Goal: Transaction & Acquisition: Purchase product/service

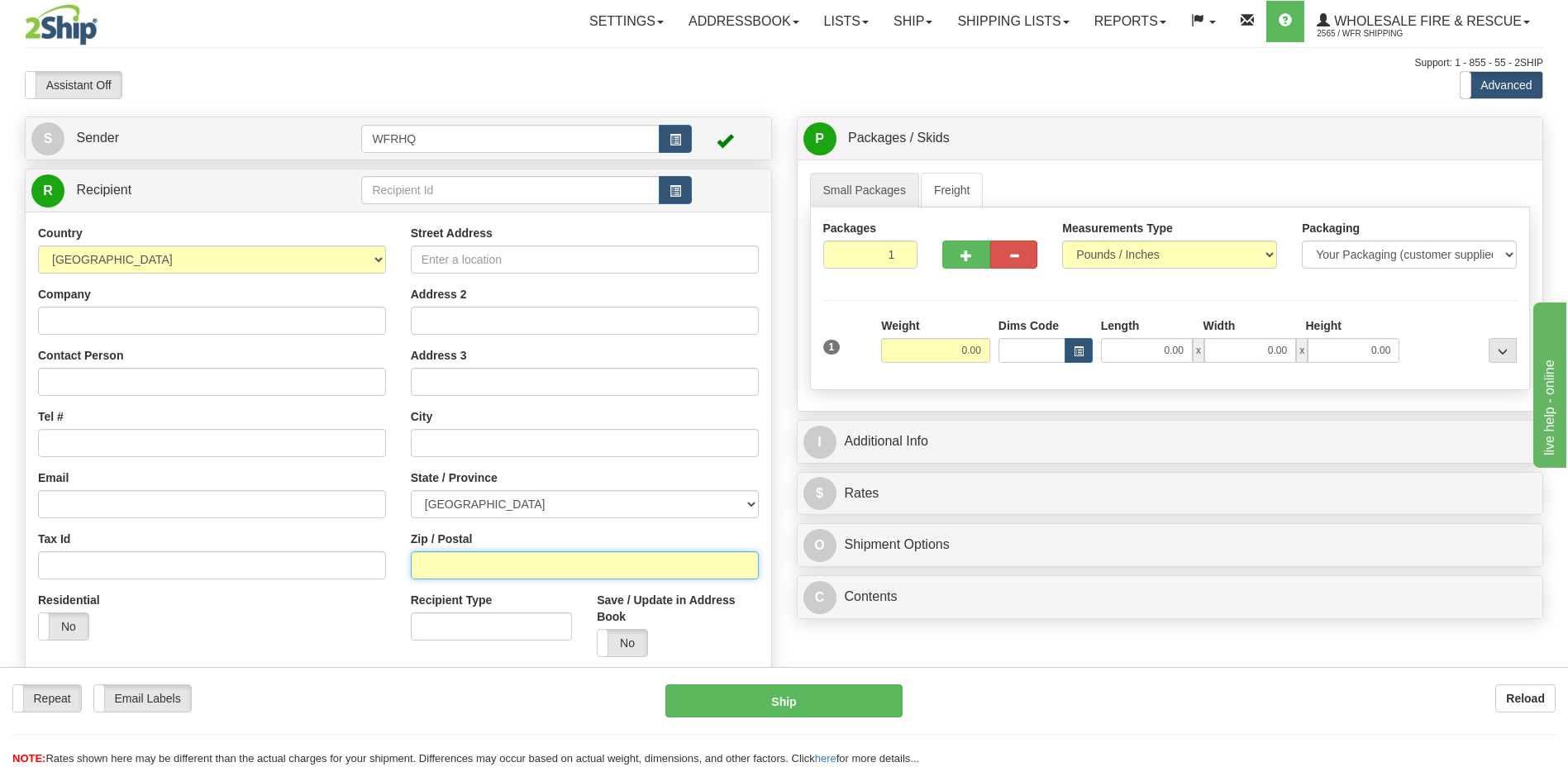
click at [473, 572] on input "Zip / Postal" at bounding box center [585, 566] width 348 height 28
type input "K0M1M0"
type input "EAGLE LAKE"
select select "ON"
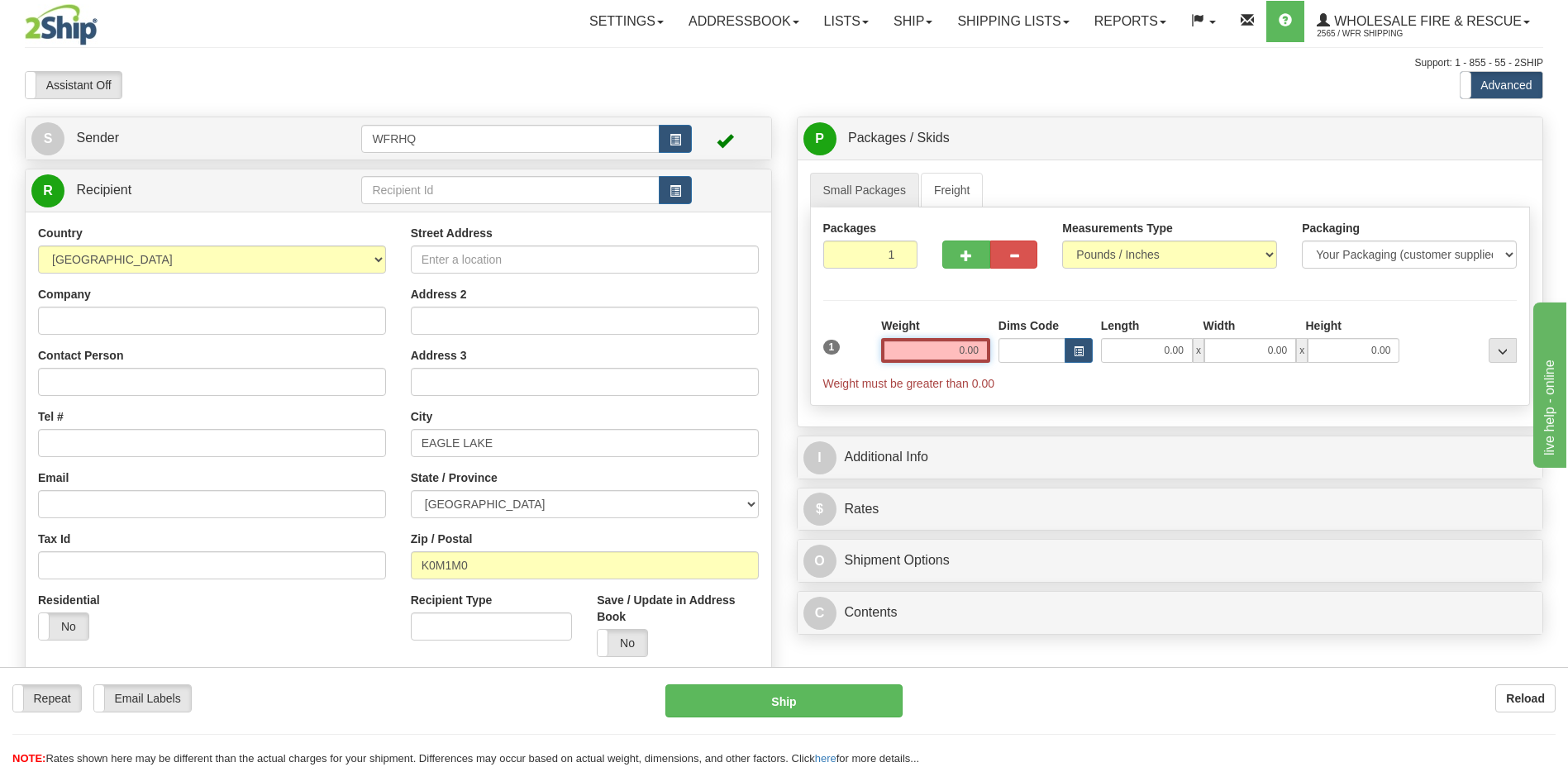
click at [964, 349] on input "0.00" at bounding box center [936, 350] width 109 height 25
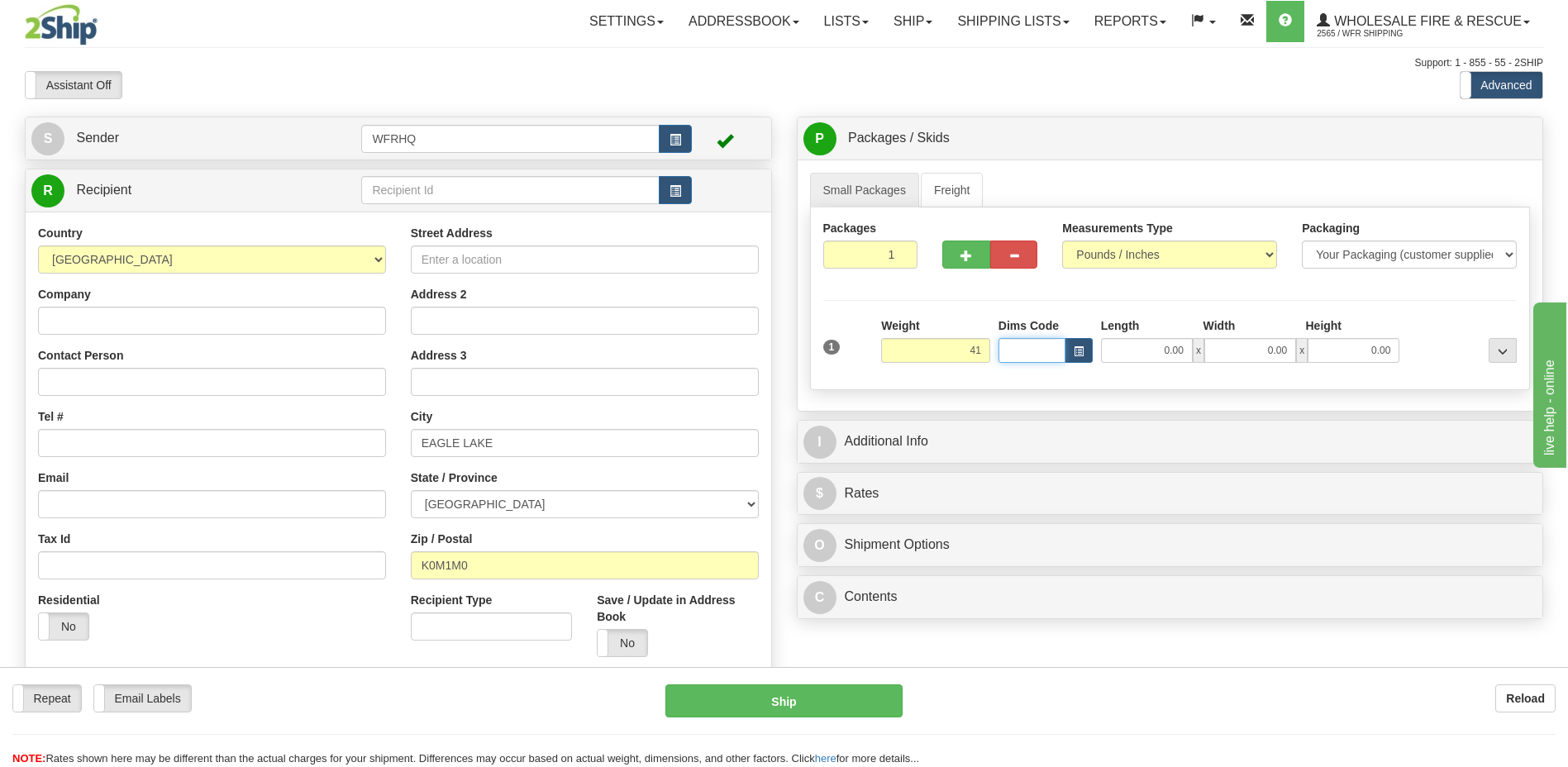
type input "41.00"
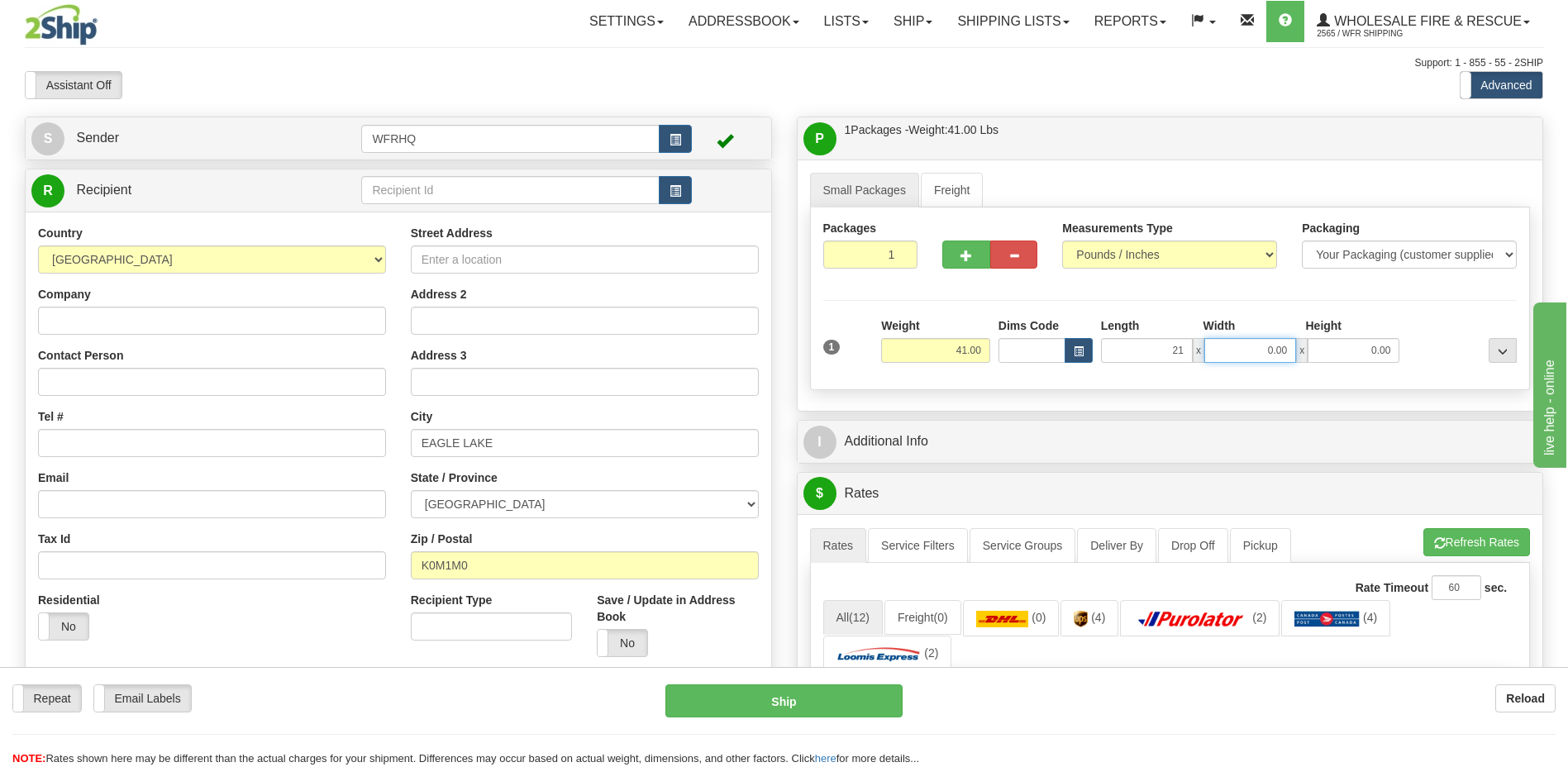
type input "21.00"
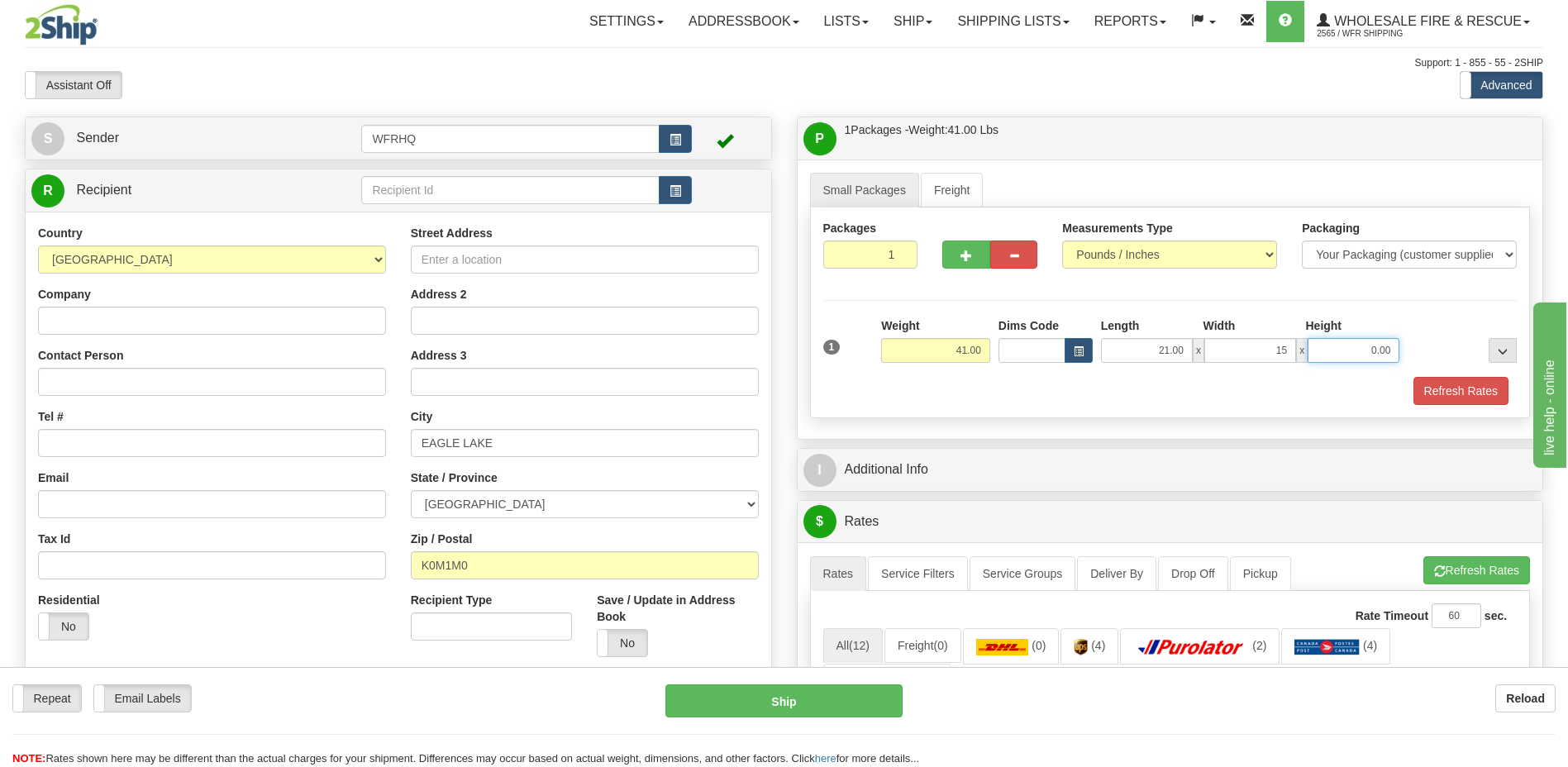
type input "15.00"
type input "30.00"
drag, startPoint x: 948, startPoint y: 353, endPoint x: 989, endPoint y: 346, distance: 41.6
click at [989, 346] on input "41.00" at bounding box center [936, 350] width 109 height 25
click at [960, 250] on button "button" at bounding box center [966, 254] width 47 height 28
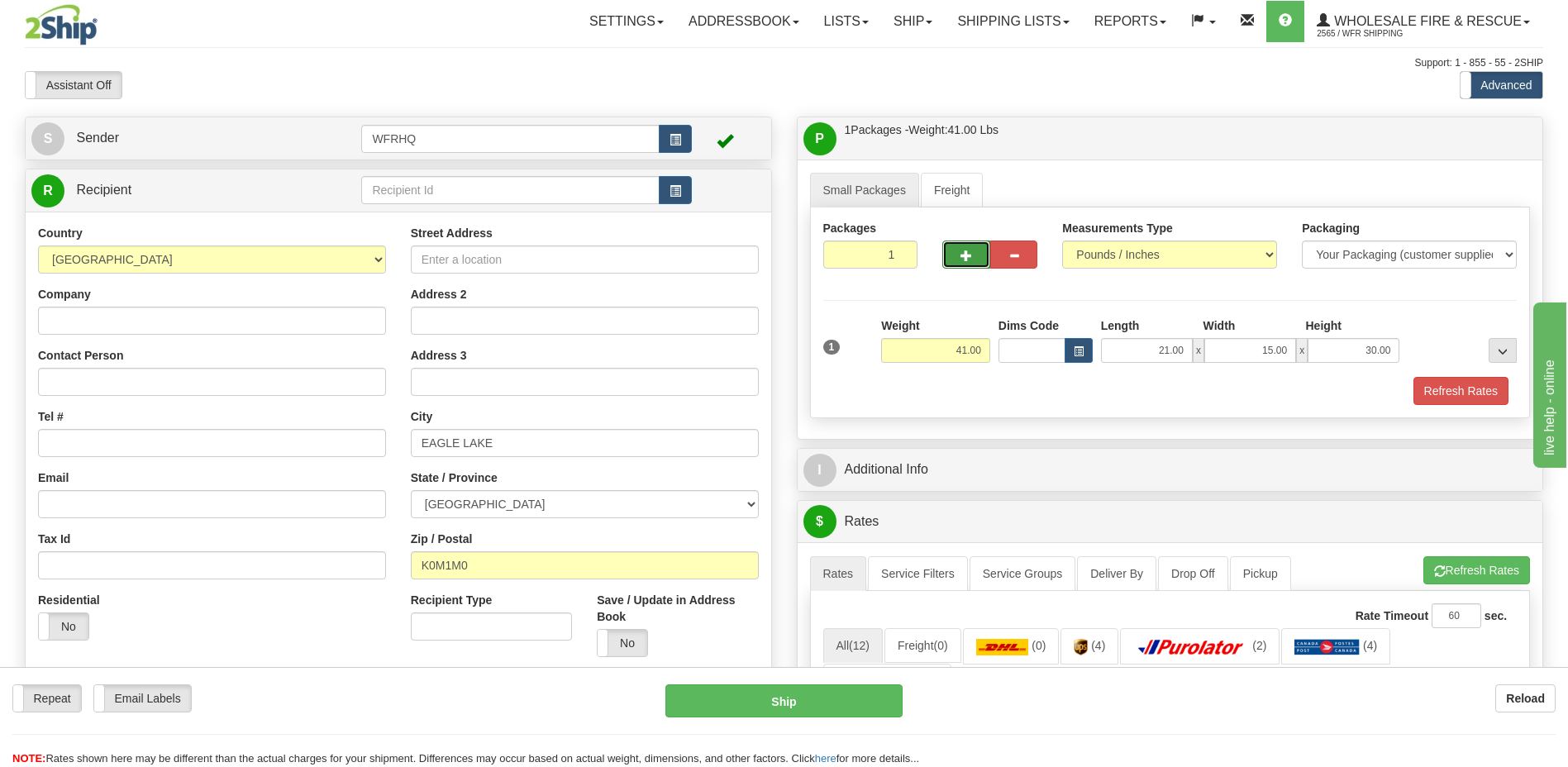
radio input "true"
type input "2"
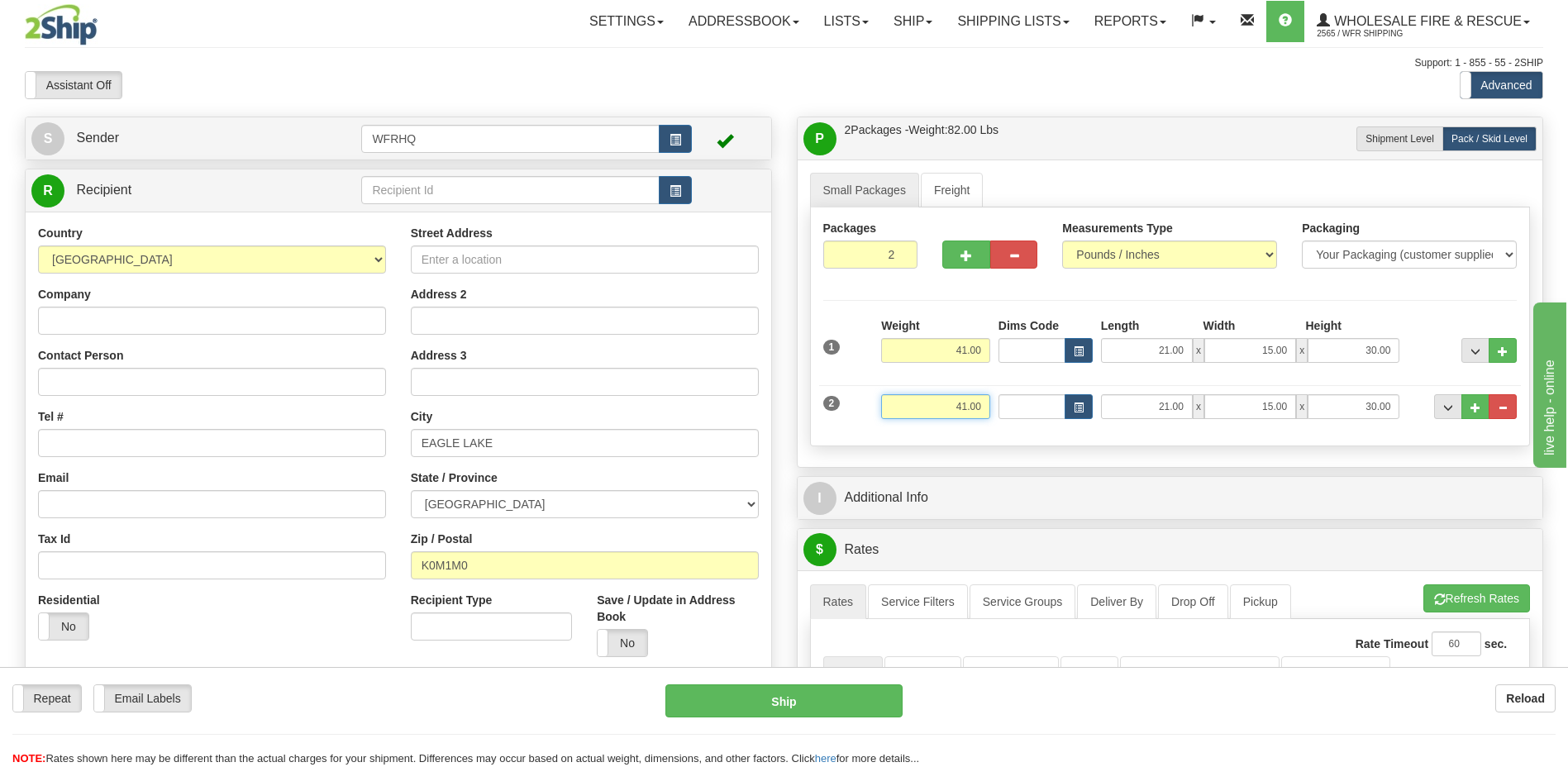
drag, startPoint x: 954, startPoint y: 404, endPoint x: 984, endPoint y: 398, distance: 30.6
click at [984, 398] on input "41.00" at bounding box center [936, 407] width 109 height 25
type input "25.00"
type input "21.00"
click at [1446, 599] on button "Refresh Rates" at bounding box center [1477, 599] width 106 height 28
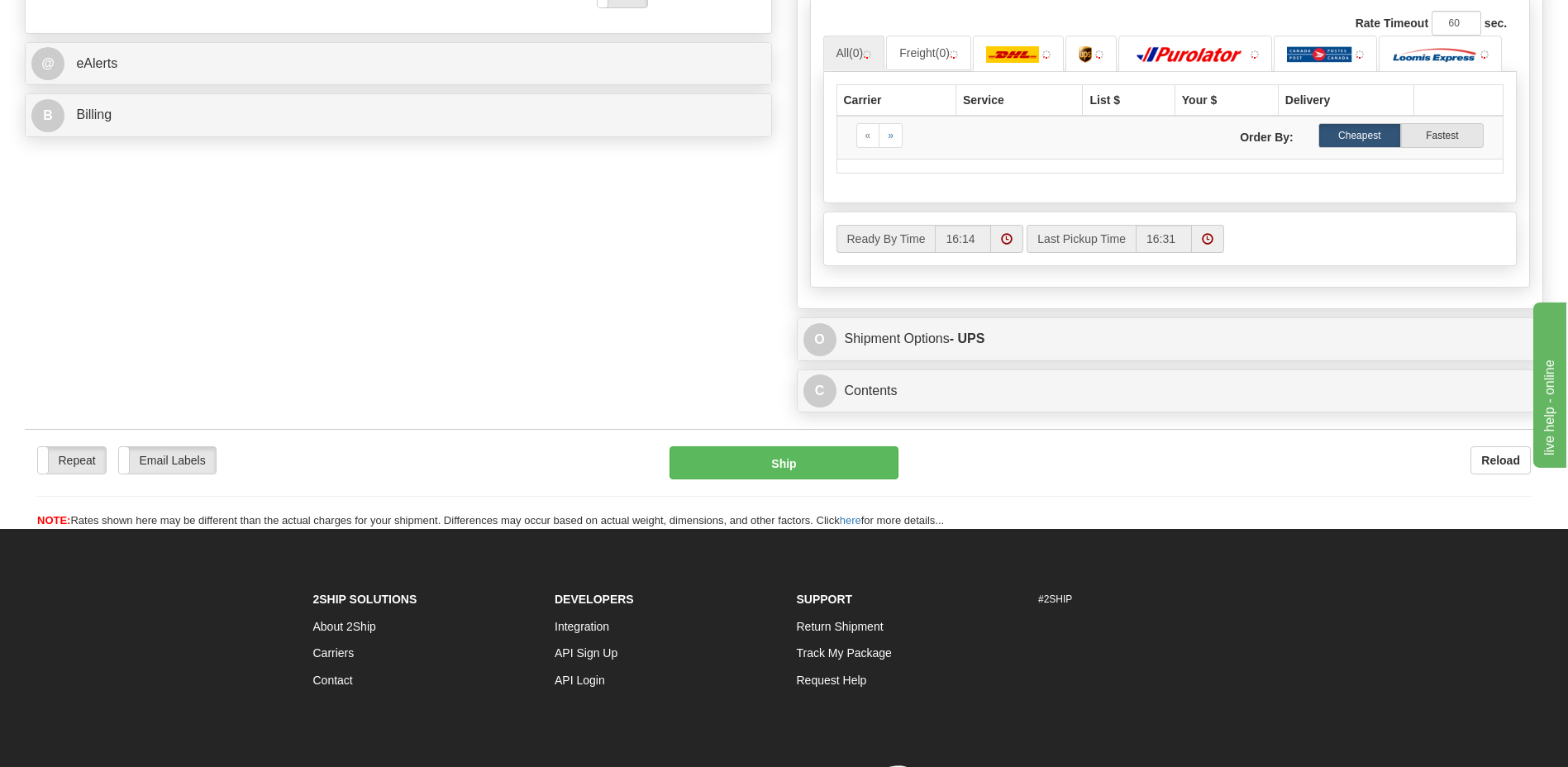
scroll to position [662, 0]
